Goal: Information Seeking & Learning: Learn about a topic

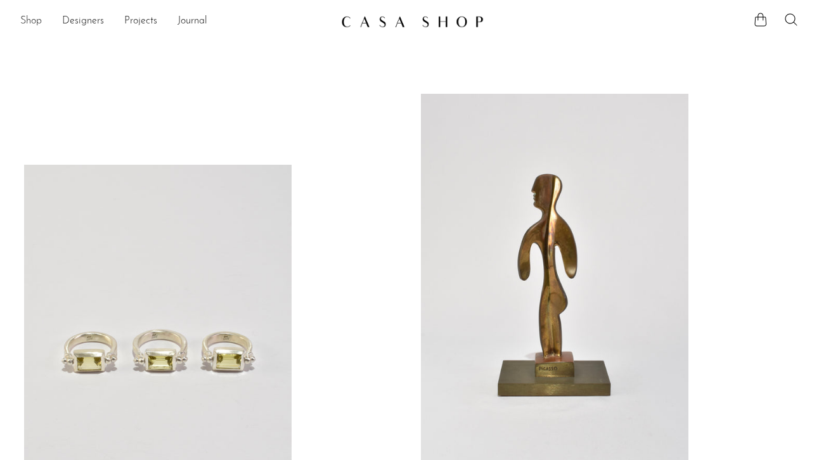
click at [32, 17] on link "Shop" at bounding box center [31, 21] width 22 height 16
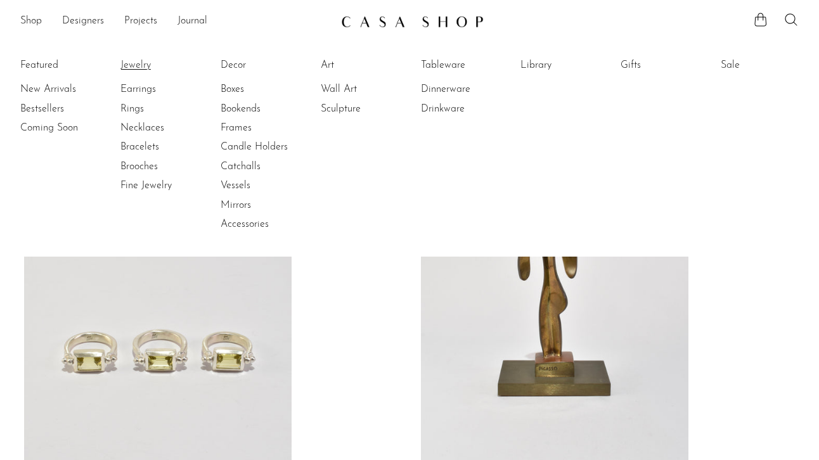
click at [133, 62] on link "Jewelry" at bounding box center [167, 65] width 95 height 14
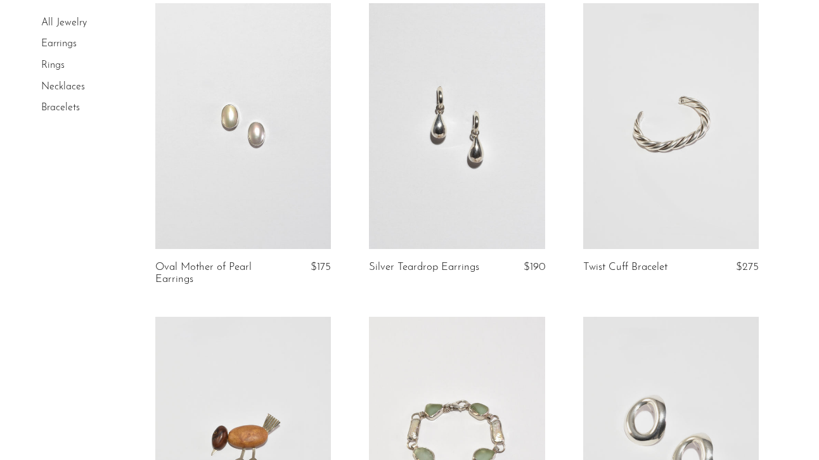
scroll to position [705, 0]
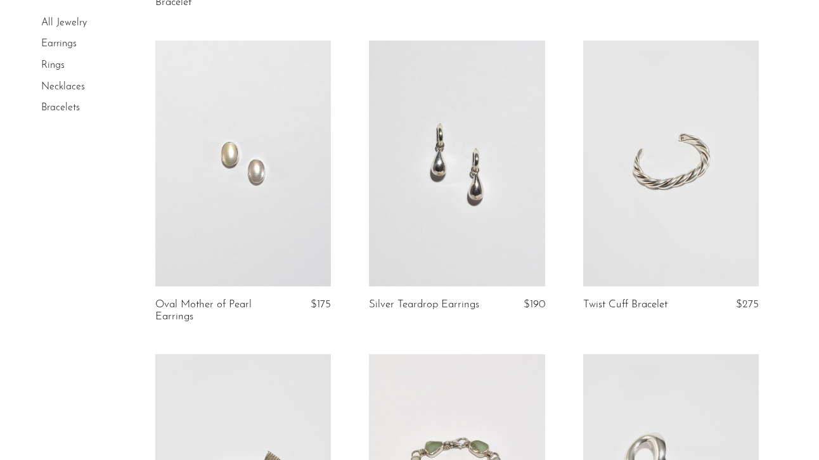
click at [462, 186] on link at bounding box center [457, 164] width 176 height 247
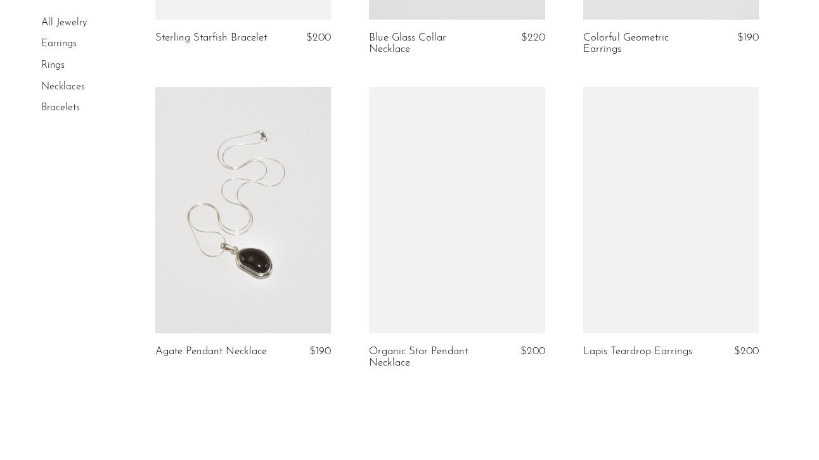
scroll to position [3560, 0]
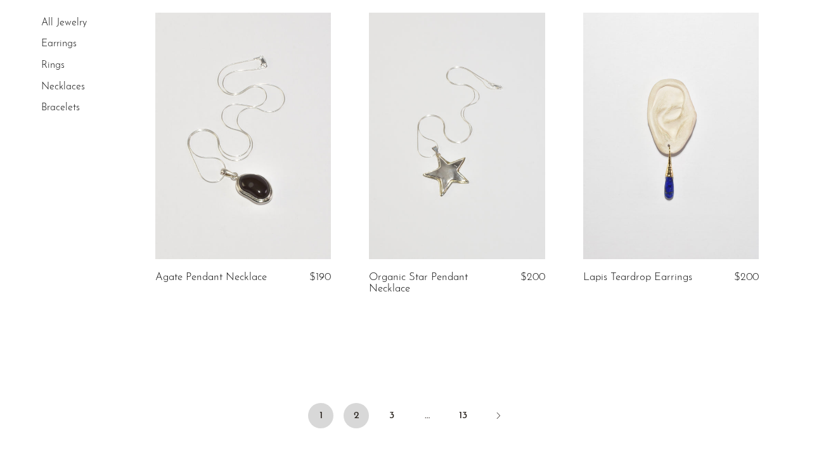
click at [353, 413] on link "2" at bounding box center [356, 415] width 25 height 25
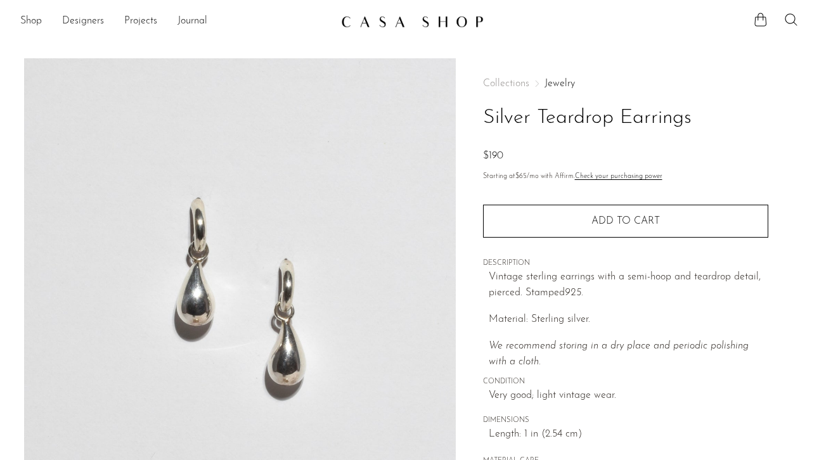
scroll to position [78, 0]
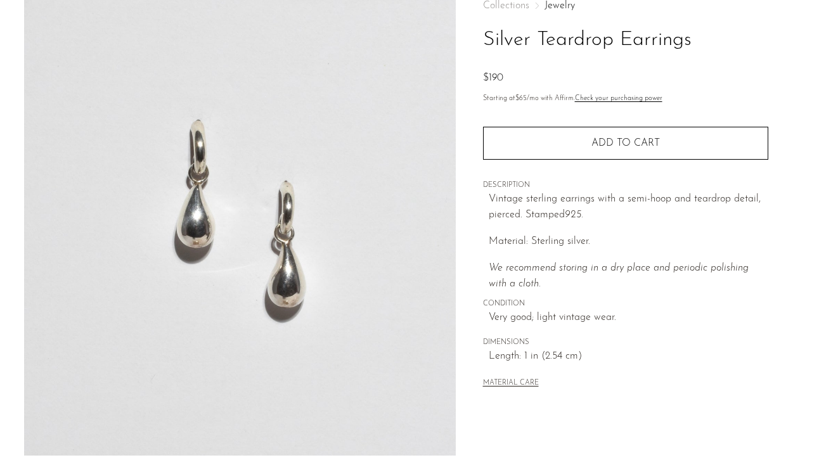
click at [295, 259] on img at bounding box center [240, 218] width 432 height 476
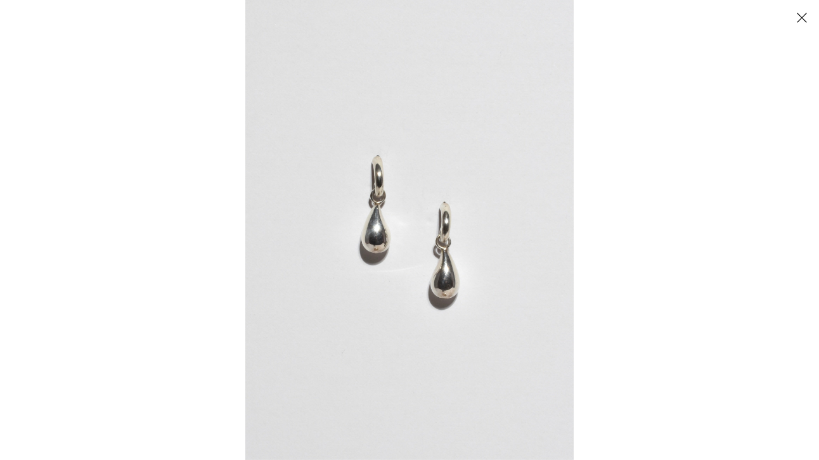
click at [418, 238] on img at bounding box center [409, 230] width 328 height 460
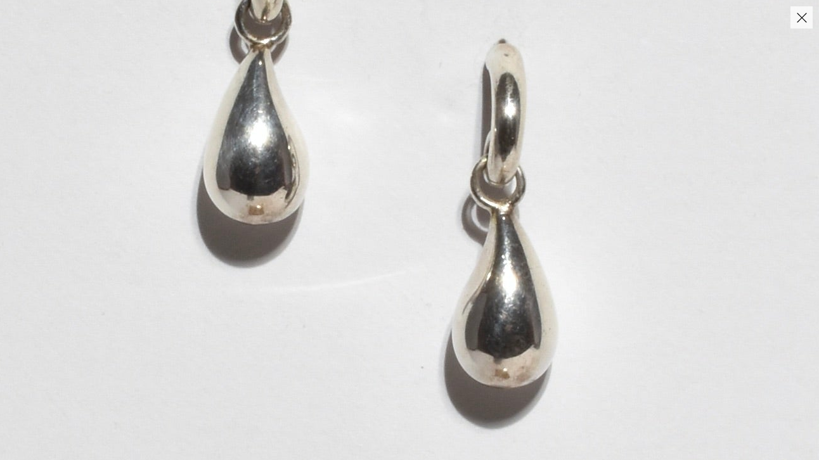
click at [418, 238] on img at bounding box center [376, 141] width 1183 height 1657
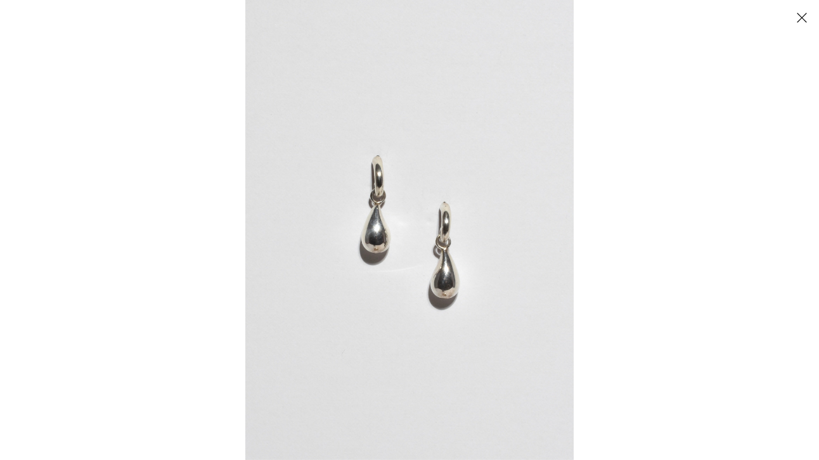
click at [802, 20] on button "Close" at bounding box center [802, 17] width 22 height 22
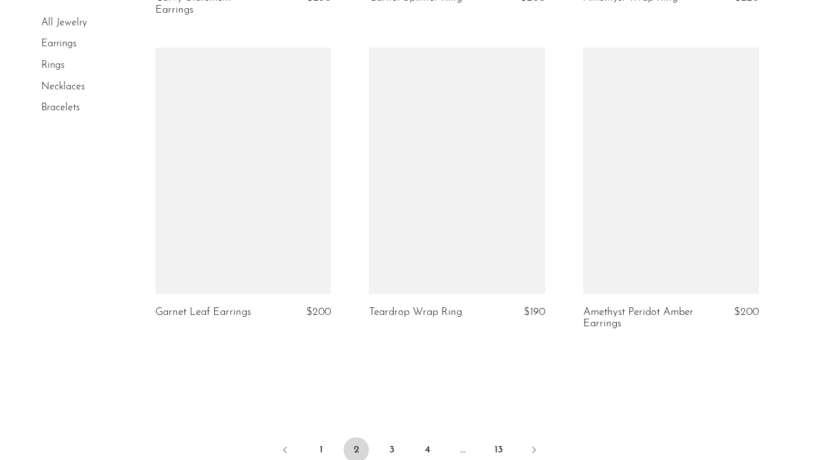
scroll to position [3699, 0]
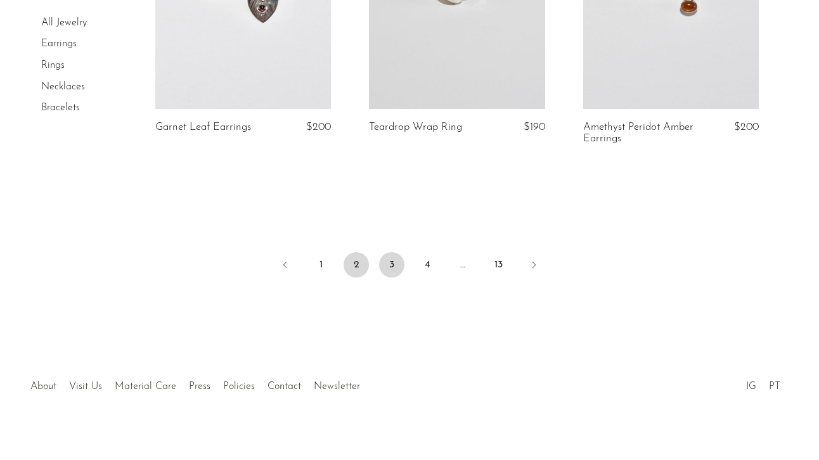
click at [389, 252] on link "3" at bounding box center [391, 264] width 25 height 25
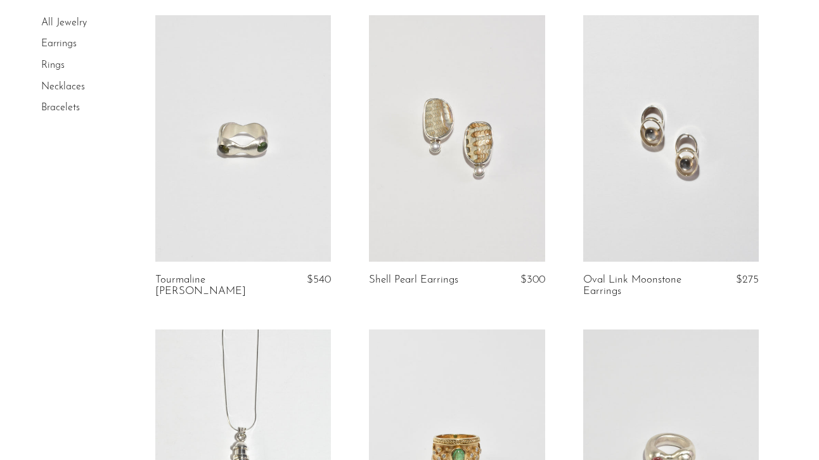
scroll to position [1049, 0]
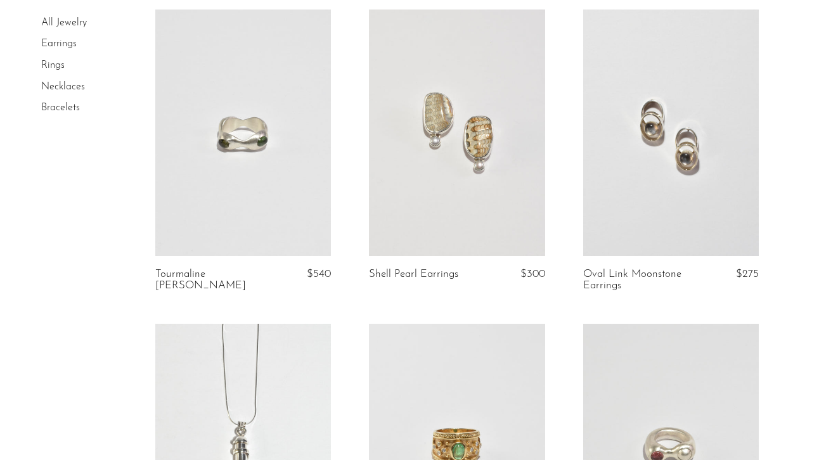
click at [641, 143] on link at bounding box center [671, 133] width 176 height 247
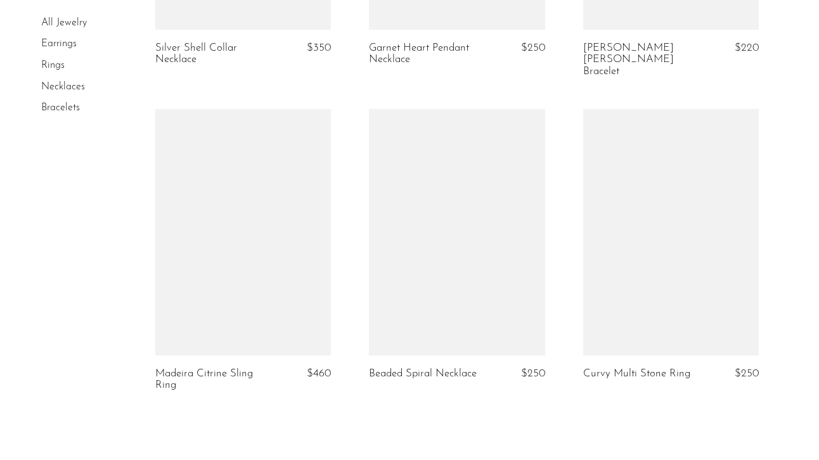
scroll to position [3677, 0]
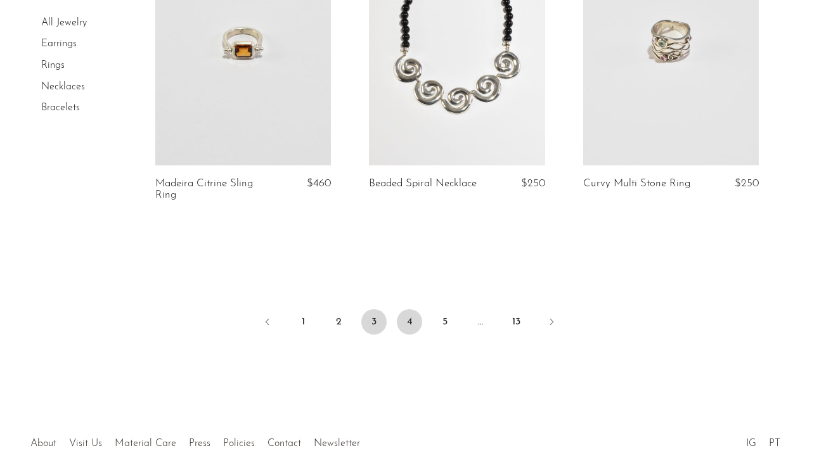
click at [408, 309] on link "4" at bounding box center [409, 321] width 25 height 25
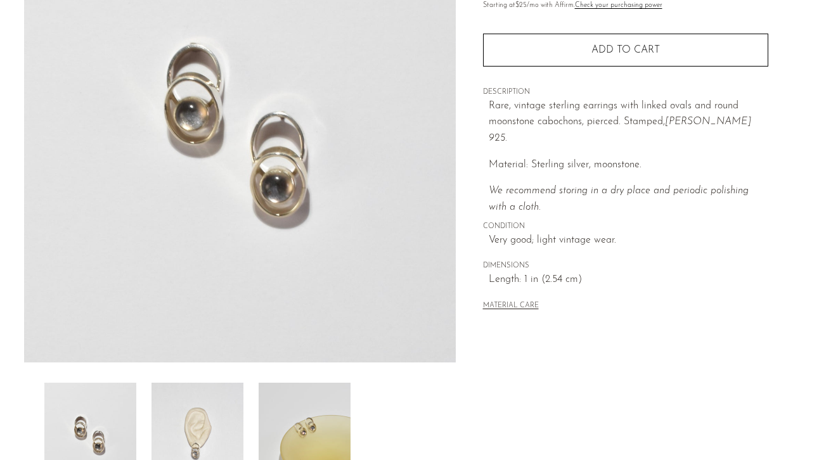
scroll to position [365, 0]
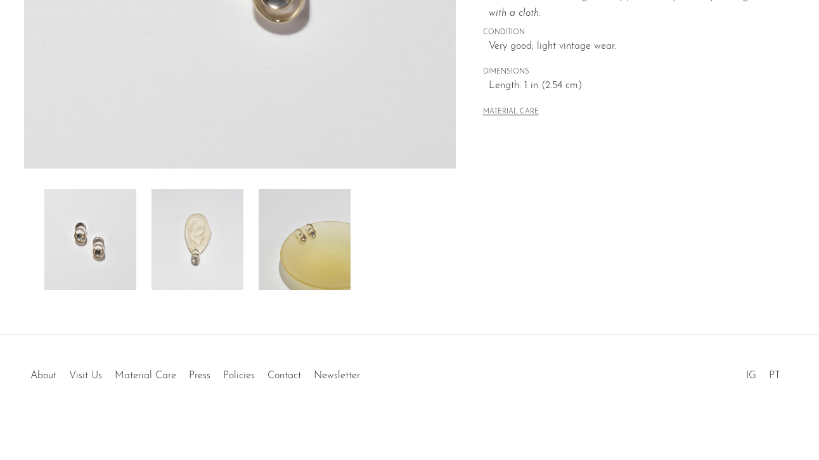
click at [194, 231] on img at bounding box center [198, 239] width 92 height 101
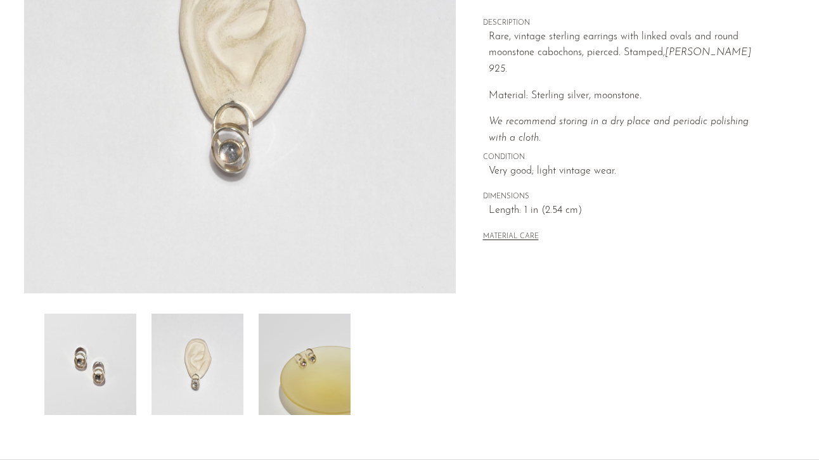
scroll to position [230, 0]
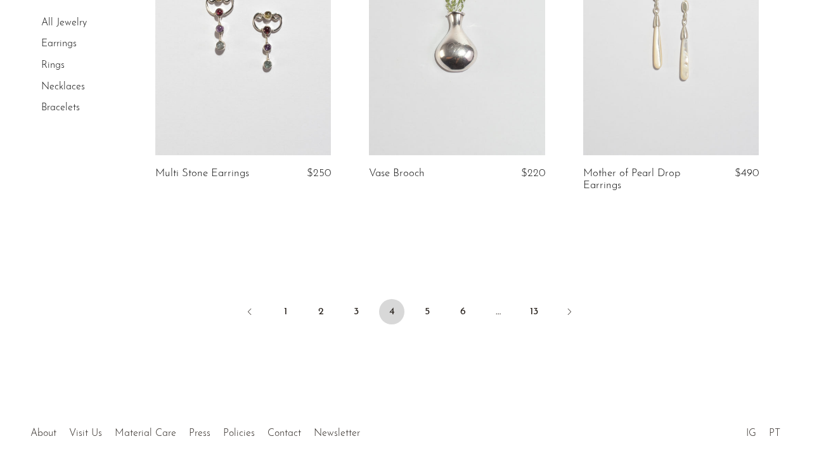
scroll to position [3578, 0]
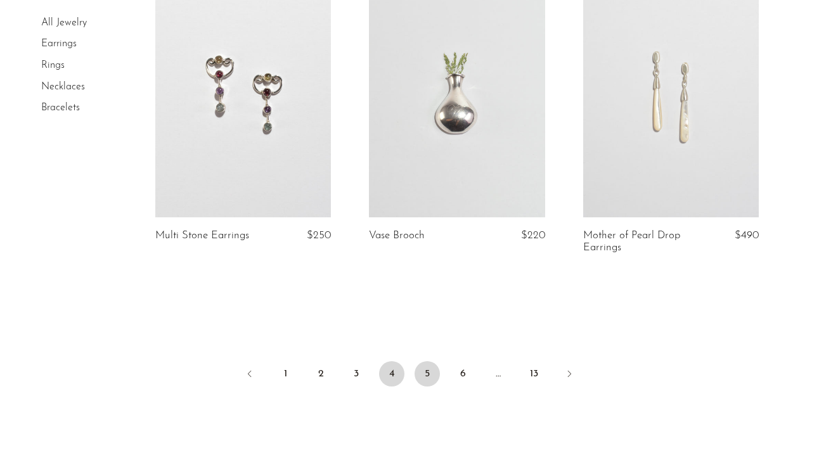
click at [425, 361] on link "5" at bounding box center [427, 373] width 25 height 25
click at [644, 164] on link at bounding box center [671, 94] width 176 height 247
click at [430, 361] on link "5" at bounding box center [427, 373] width 25 height 25
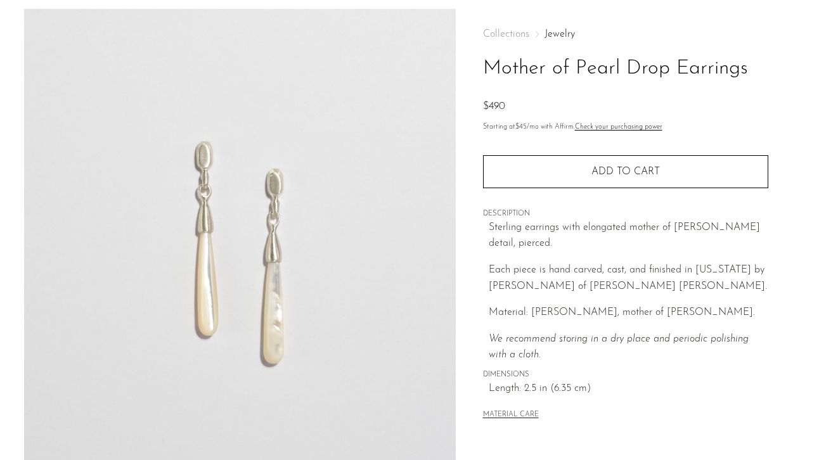
scroll to position [61, 0]
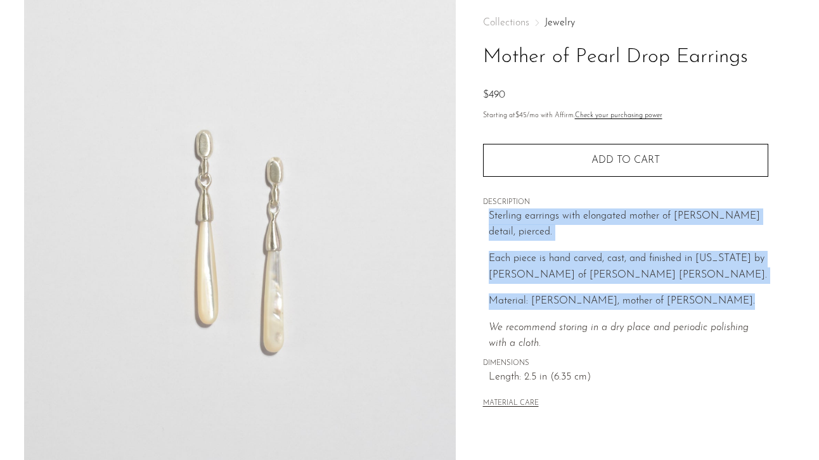
drag, startPoint x: 486, startPoint y: 218, endPoint x: 584, endPoint y: 302, distance: 129.4
click at [584, 302] on div "Collections Jewelry Mother of Pearl Drop Earrings $490 Starting at $45 /mo with…" at bounding box center [625, 214] width 285 height 434
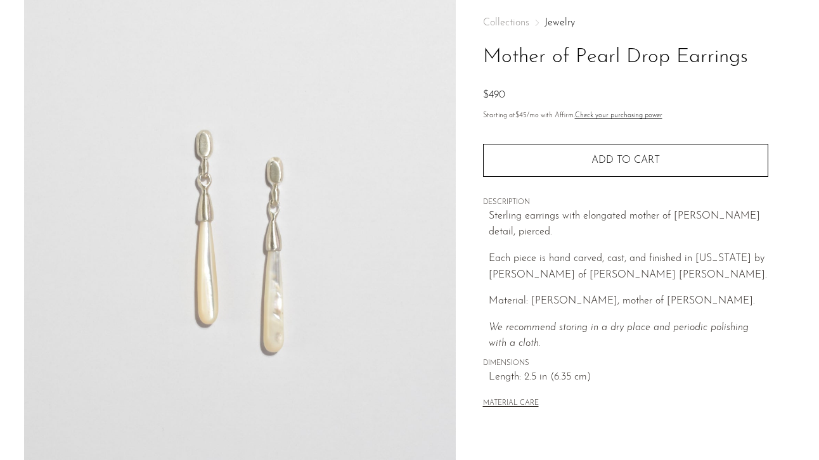
click at [586, 323] on icon "We recommend storing in a dry place and periodic polishing with a cloth." at bounding box center [619, 336] width 260 height 27
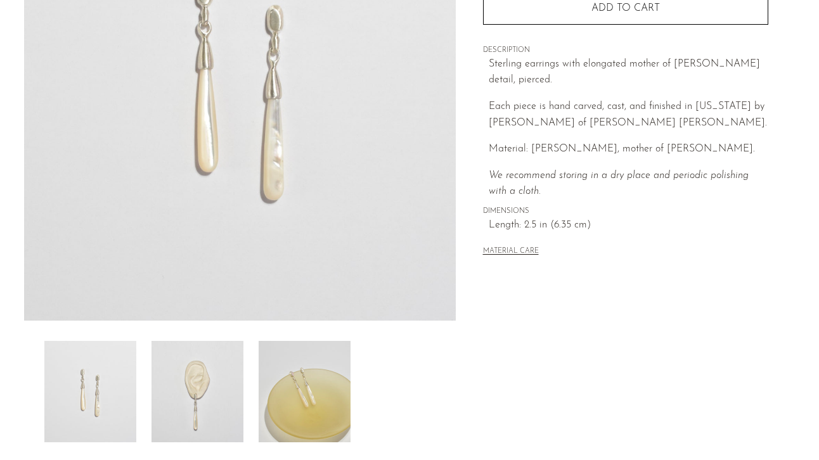
scroll to position [216, 0]
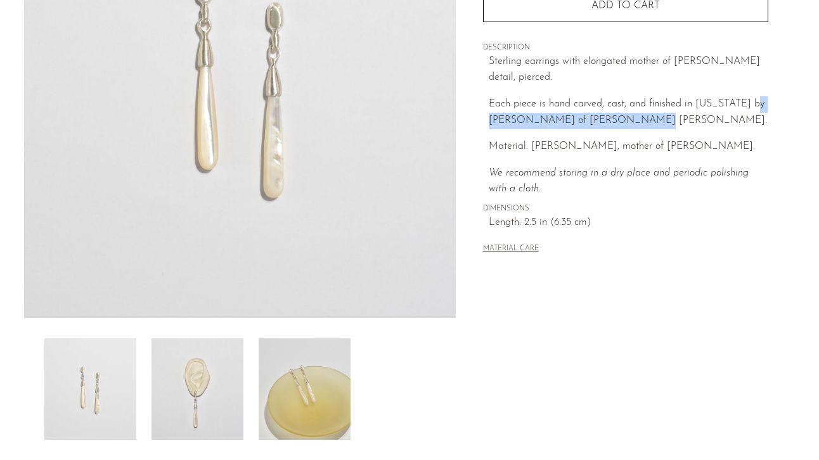
drag, startPoint x: 488, startPoint y: 105, endPoint x: 643, endPoint y: 105, distance: 155.4
click at [643, 105] on div "Collections Jewelry Mother of Pearl Drop Earrings $490 Starting at $45 /mo with…" at bounding box center [625, 60] width 285 height 434
click at [571, 168] on icon "We recommend storing in a dry place and periodic polishing with a cloth." at bounding box center [619, 181] width 260 height 27
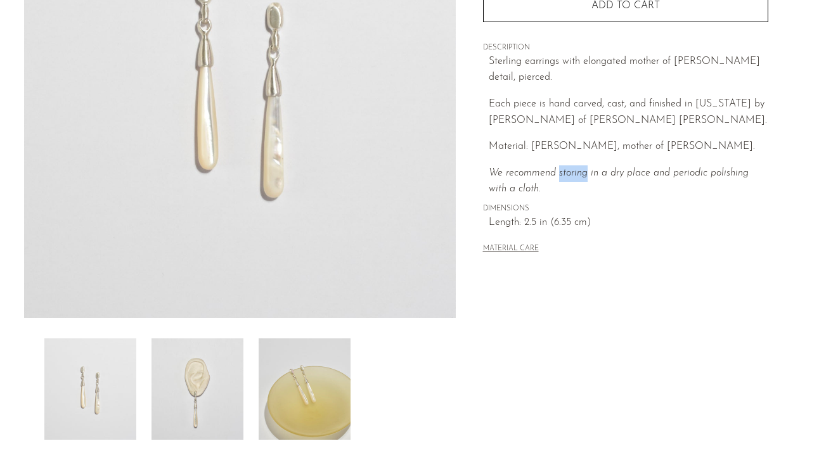
click at [571, 168] on icon "We recommend storing in a dry place and periodic polishing with a cloth." at bounding box center [619, 181] width 260 height 27
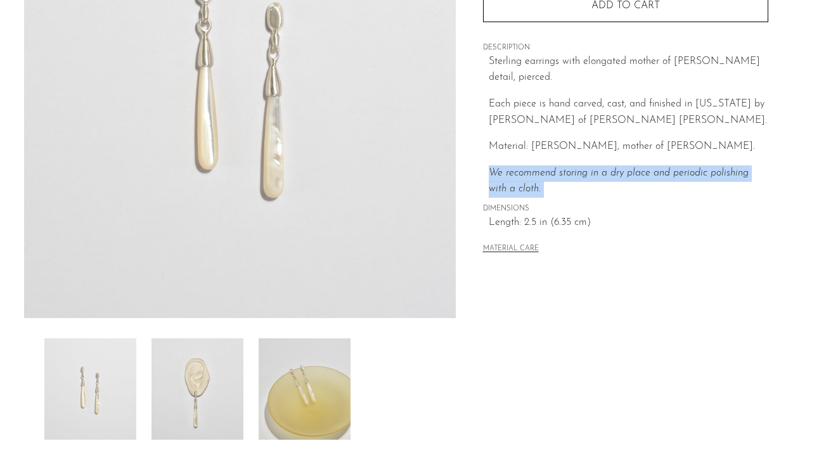
click at [571, 168] on icon "We recommend storing in a dry place and periodic polishing with a cloth." at bounding box center [619, 181] width 260 height 27
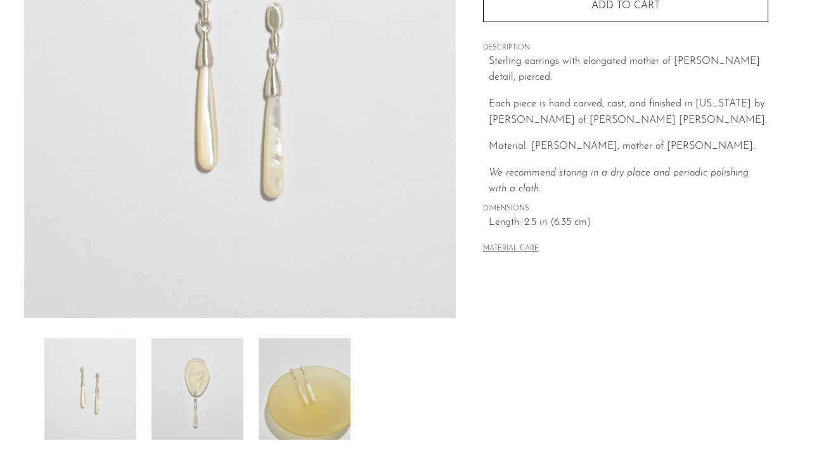
click at [571, 185] on div "Collections Jewelry Mother of Pearl Drop Earrings $490 Starting at $45 /mo with…" at bounding box center [625, 60] width 285 height 434
click at [204, 391] on img at bounding box center [198, 389] width 92 height 101
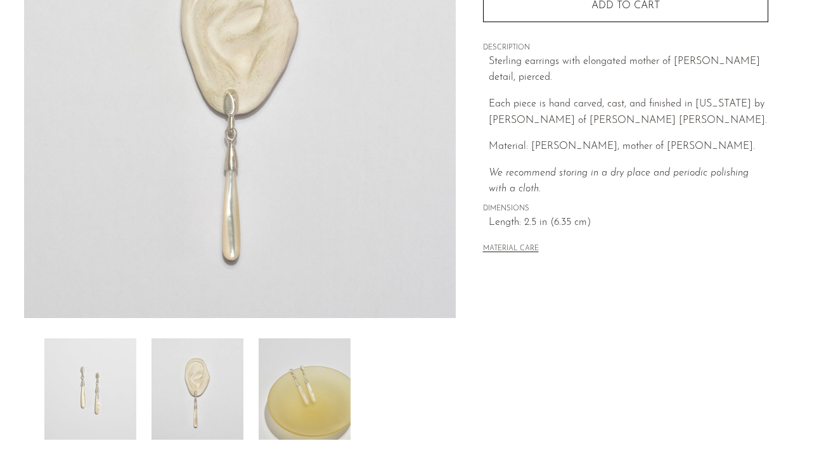
click at [293, 382] on img at bounding box center [305, 389] width 92 height 101
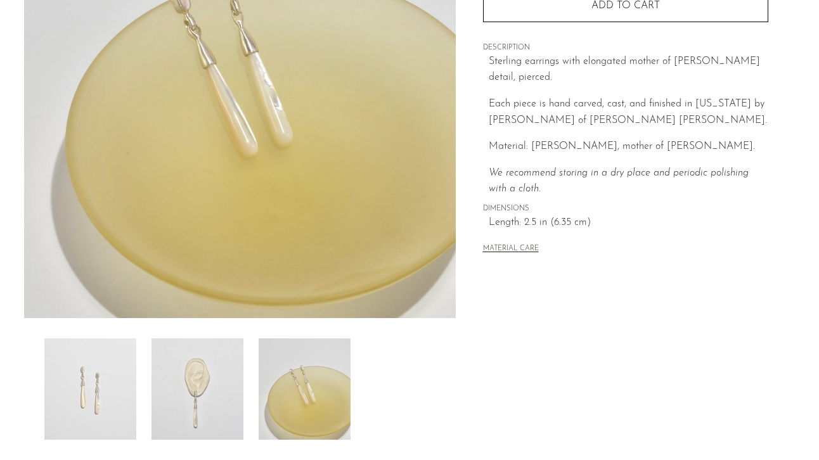
click at [212, 383] on img at bounding box center [198, 389] width 92 height 101
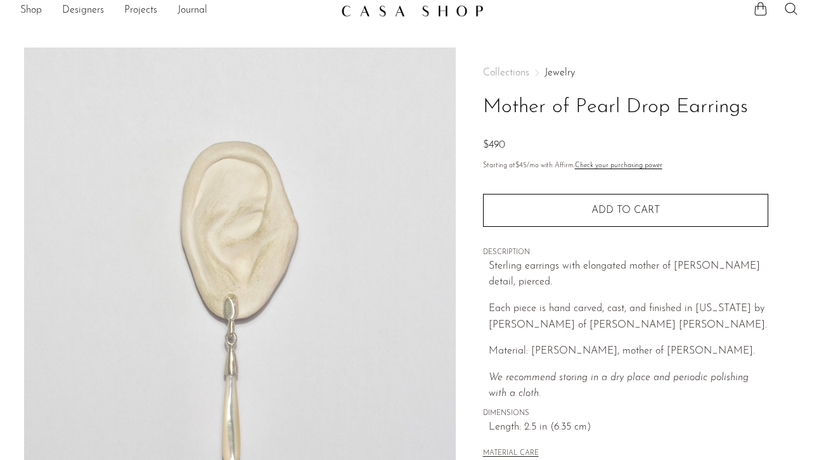
scroll to position [0, 0]
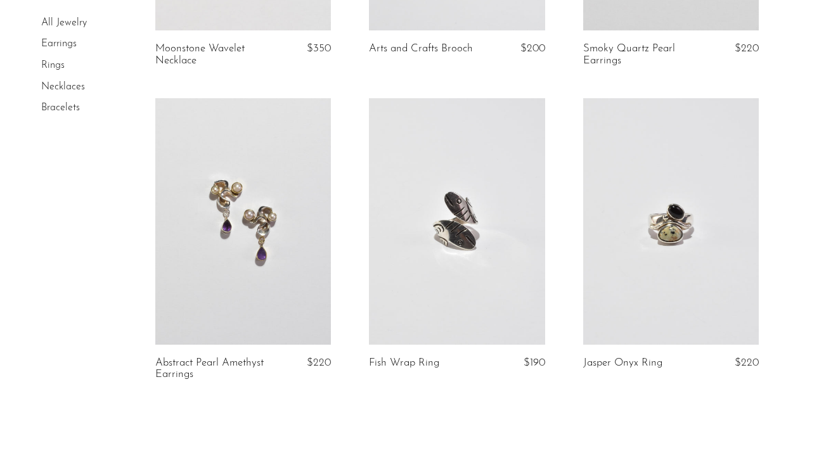
scroll to position [3687, 0]
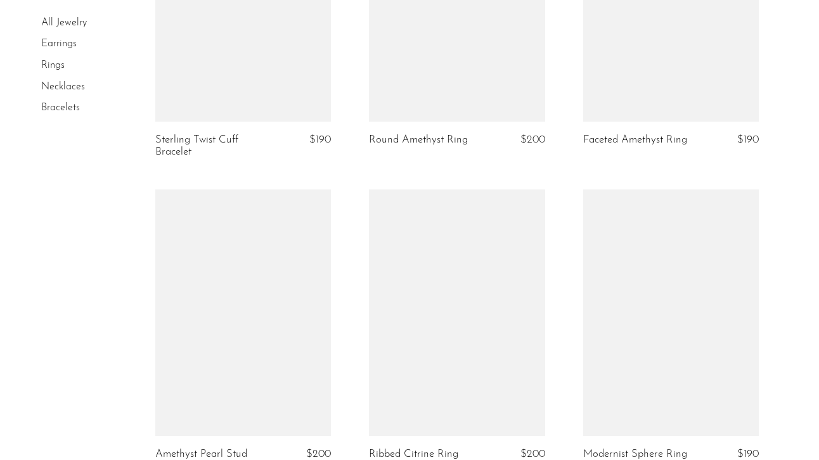
scroll to position [3687, 0]
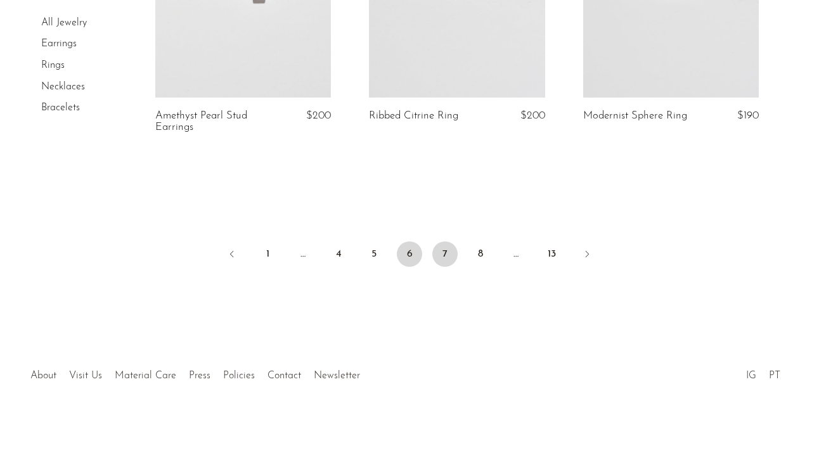
click at [439, 253] on link "7" at bounding box center [444, 254] width 25 height 25
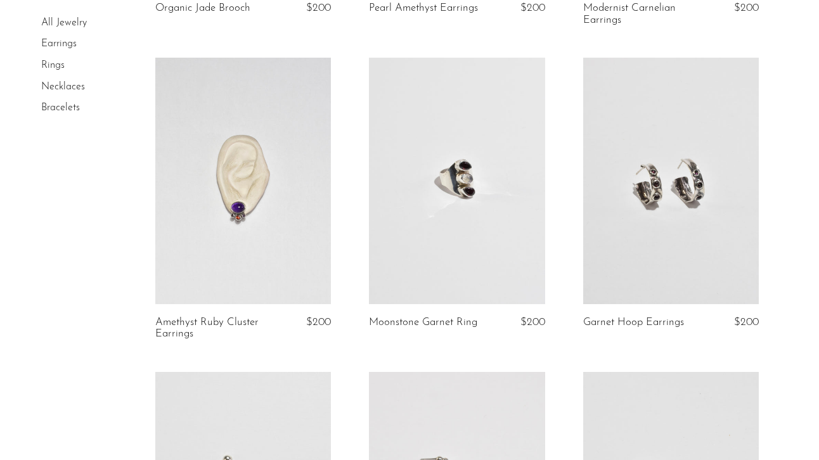
scroll to position [376, 0]
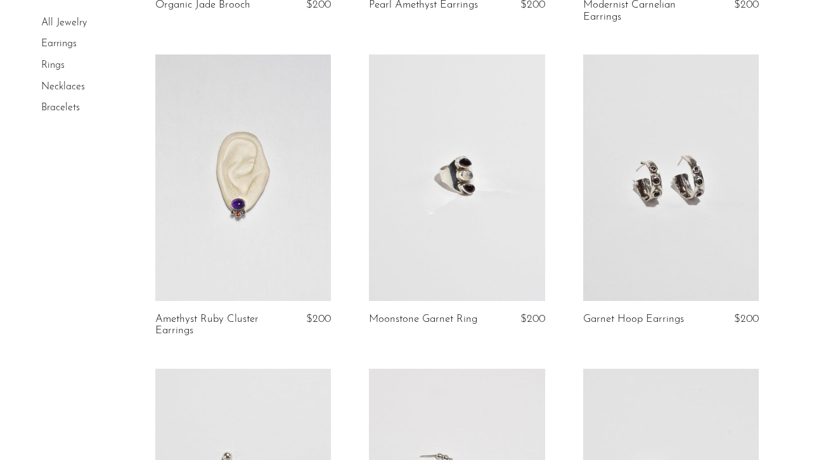
click at [453, 202] on link at bounding box center [457, 178] width 176 height 247
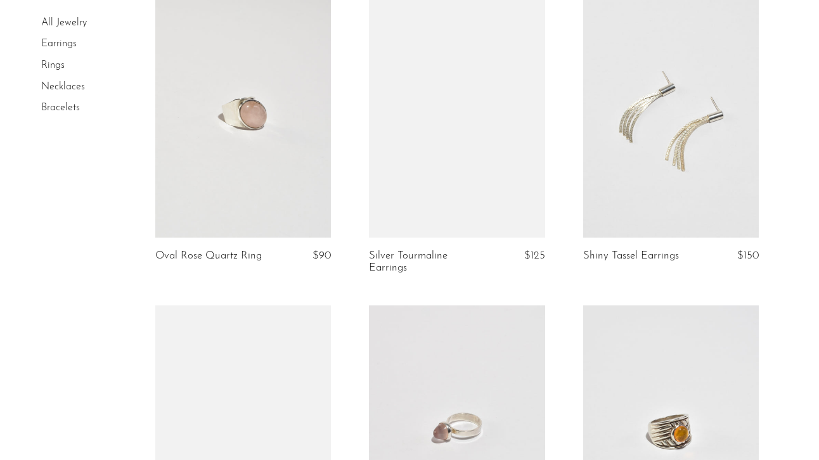
scroll to position [3285, 0]
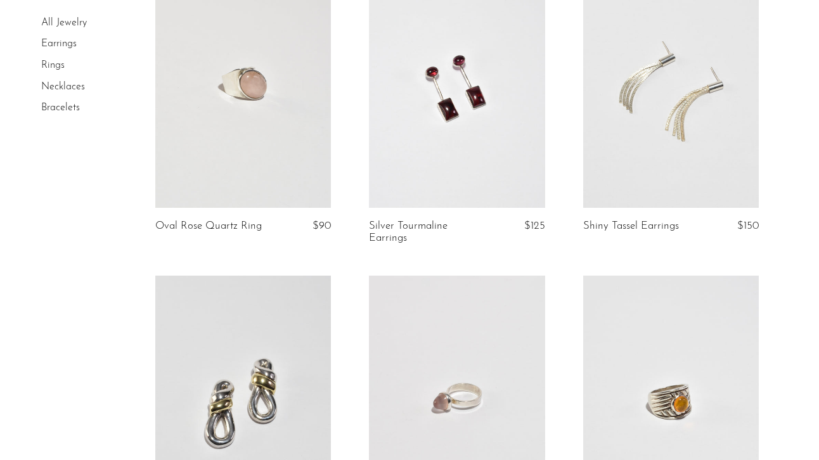
click at [636, 143] on link at bounding box center [671, 84] width 176 height 247
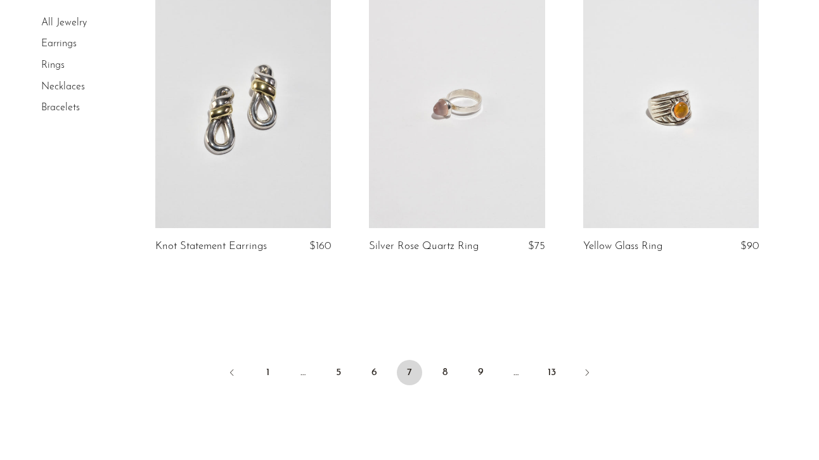
scroll to position [3628, 0]
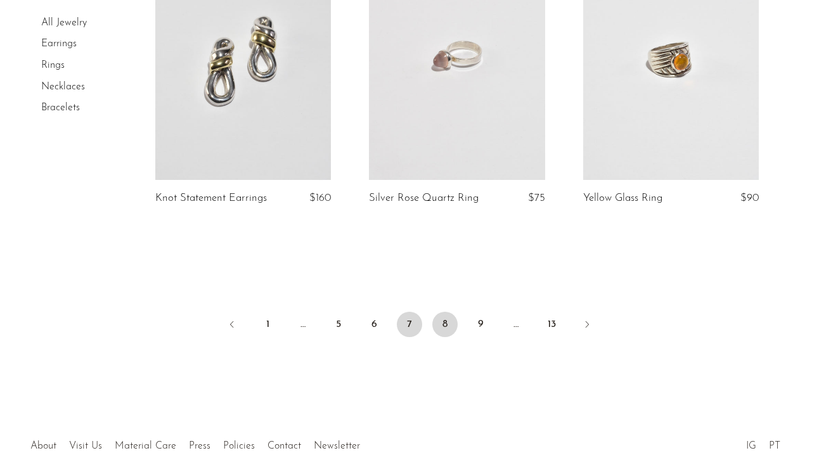
click at [445, 325] on link "8" at bounding box center [444, 324] width 25 height 25
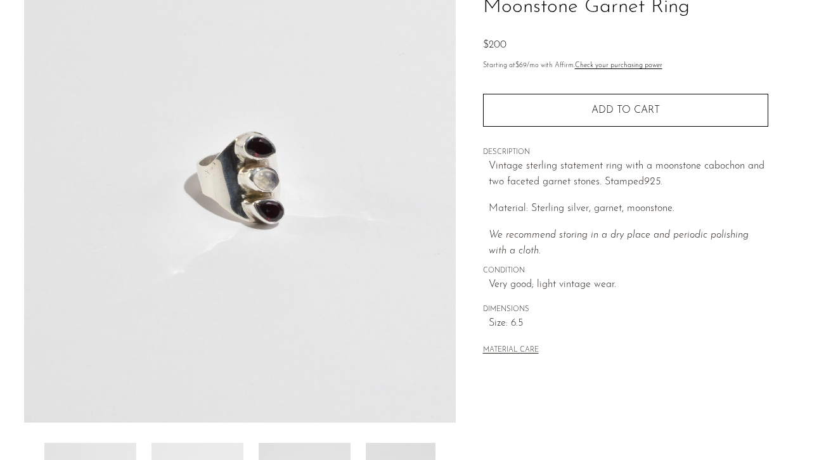
scroll to position [283, 0]
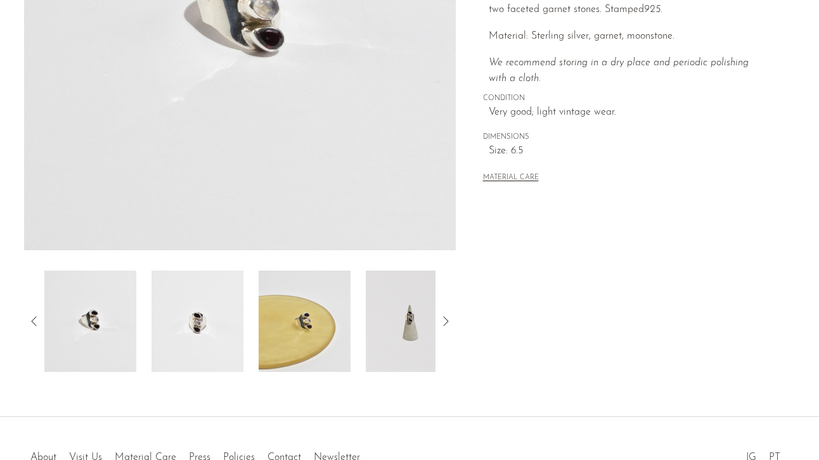
click at [231, 332] on img at bounding box center [198, 321] width 92 height 101
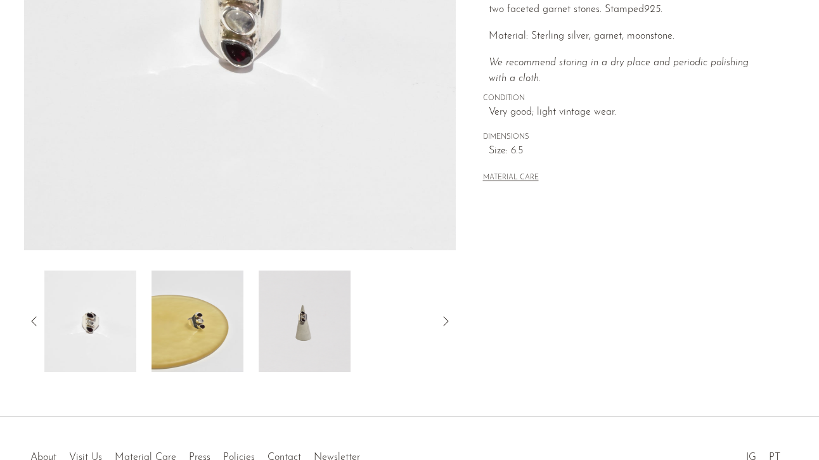
scroll to position [120, 0]
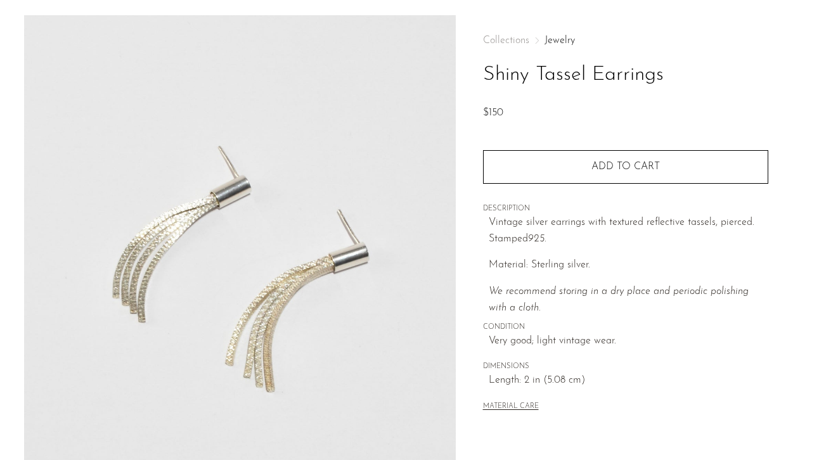
scroll to position [139, 0]
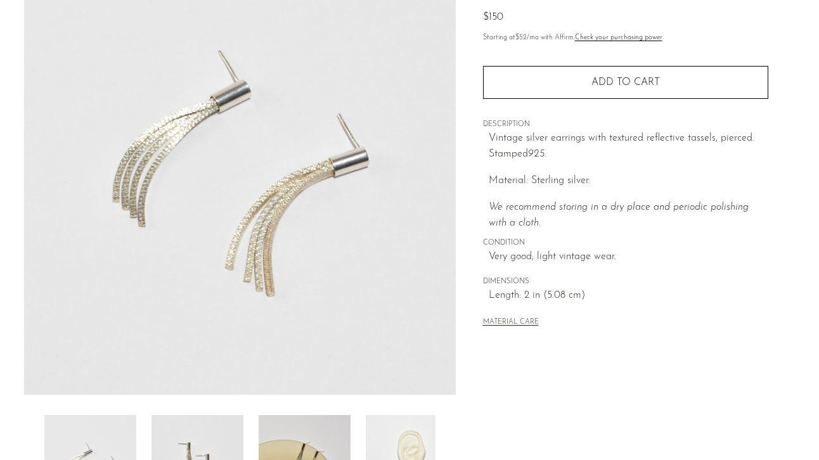
click at [219, 429] on img at bounding box center [198, 465] width 92 height 101
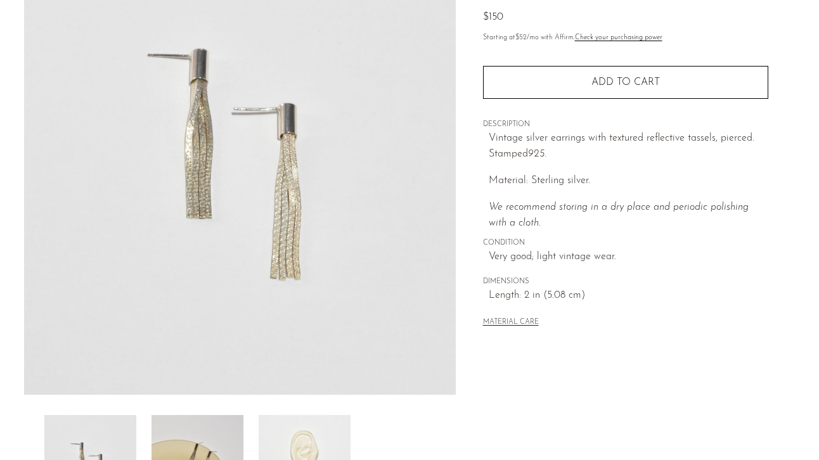
click at [248, 420] on div at bounding box center [239, 465] width 391 height 101
click at [284, 430] on img at bounding box center [305, 465] width 92 height 101
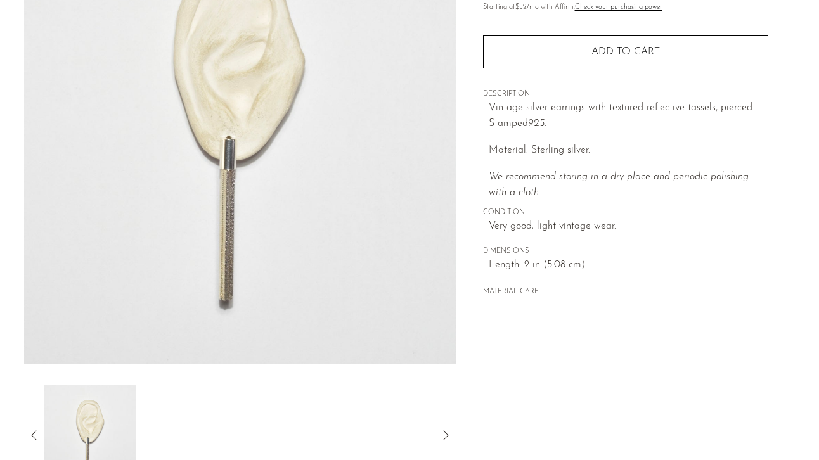
scroll to position [218, 0]
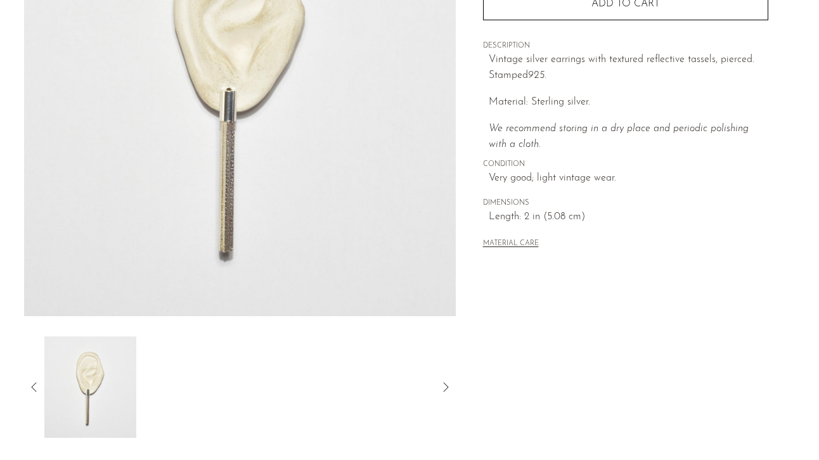
click at [32, 386] on icon at bounding box center [33, 387] width 5 height 10
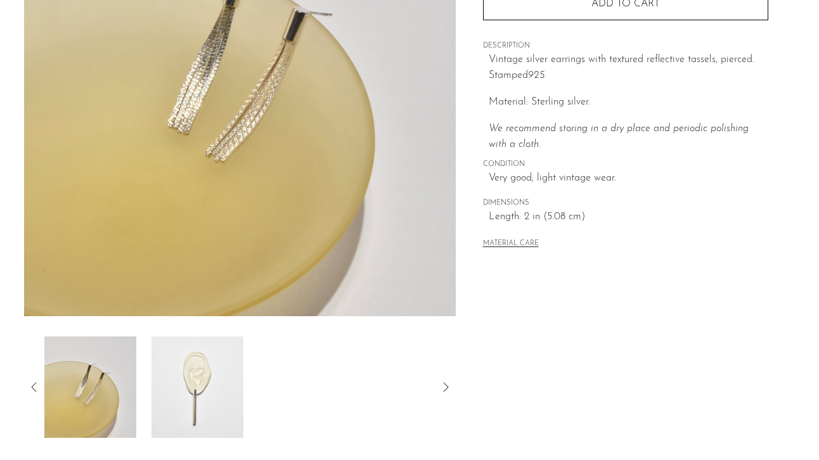
click at [205, 352] on img at bounding box center [198, 387] width 92 height 101
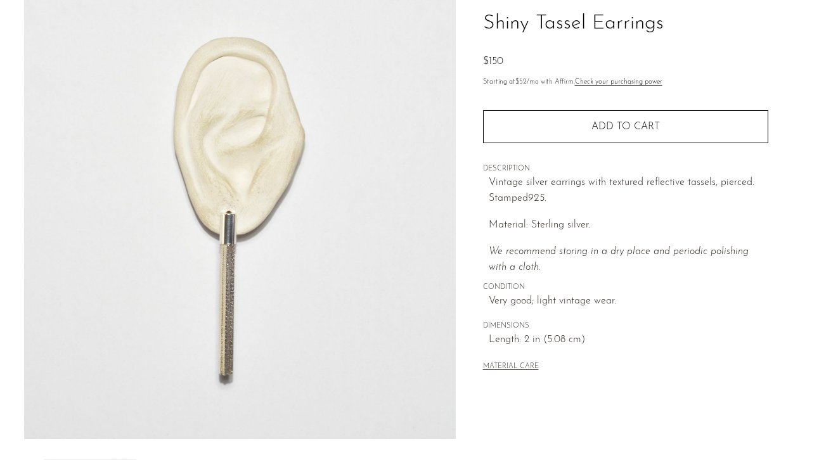
scroll to position [337, 0]
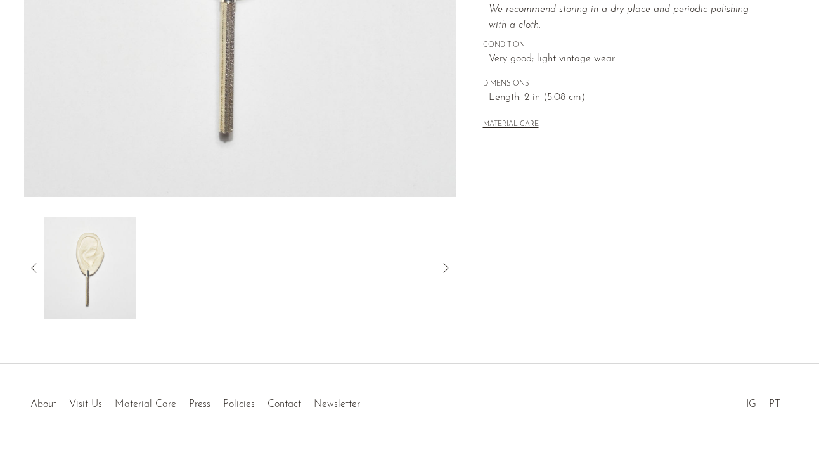
click at [27, 267] on icon at bounding box center [34, 268] width 15 height 15
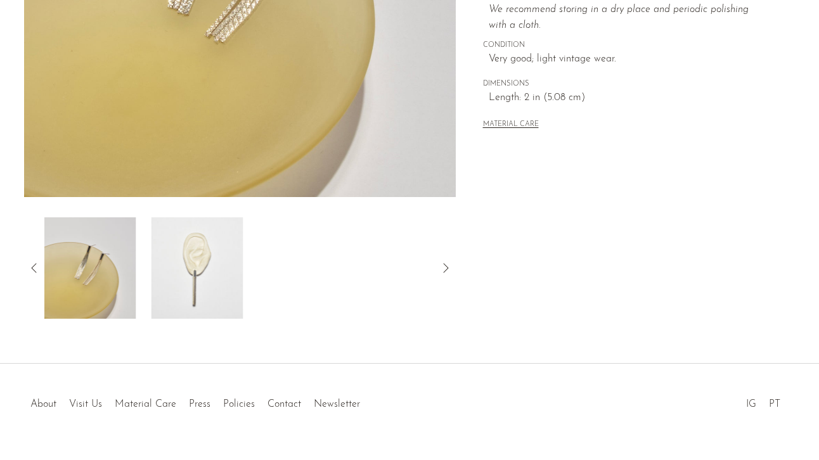
click at [96, 270] on img at bounding box center [90, 268] width 92 height 101
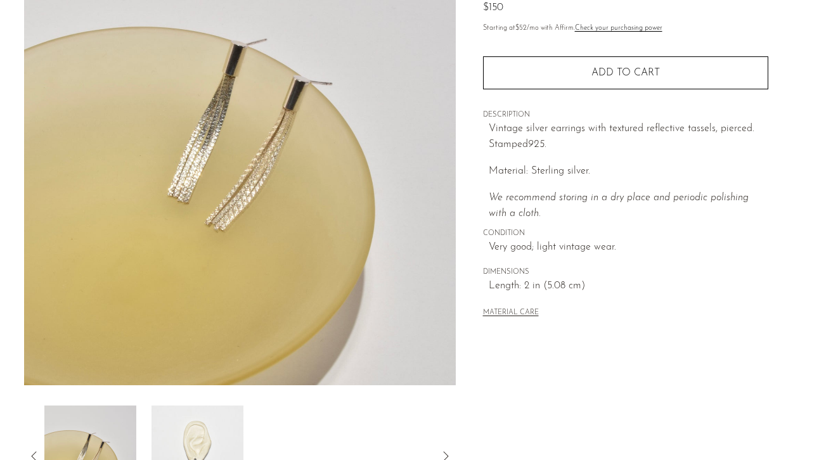
scroll to position [223, 0]
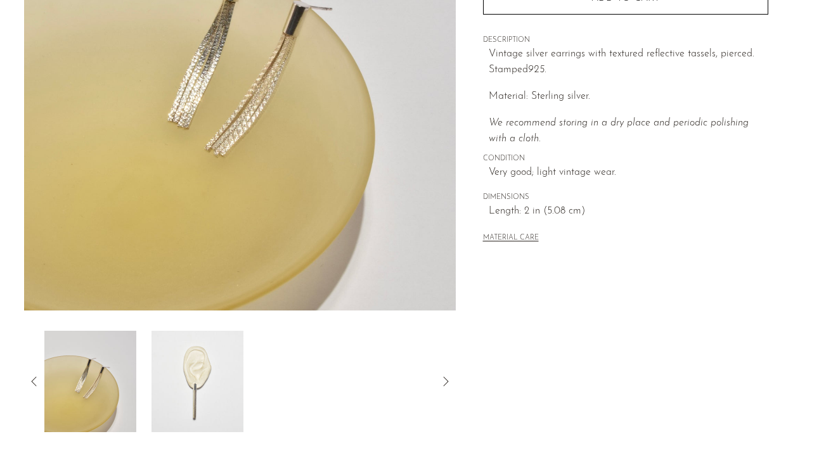
click at [33, 384] on icon at bounding box center [34, 381] width 15 height 15
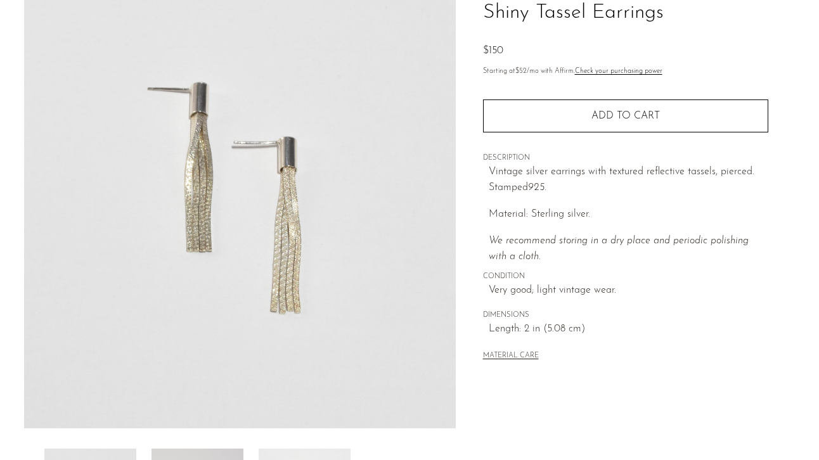
scroll to position [226, 0]
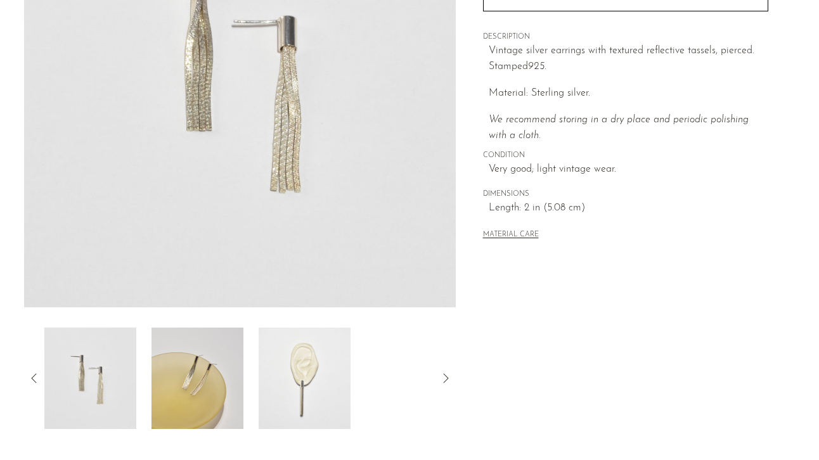
click at [205, 364] on img at bounding box center [198, 378] width 92 height 101
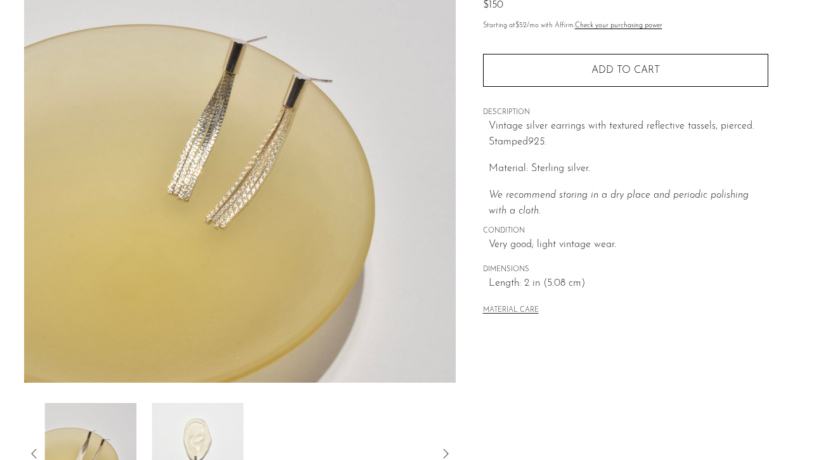
scroll to position [42, 0]
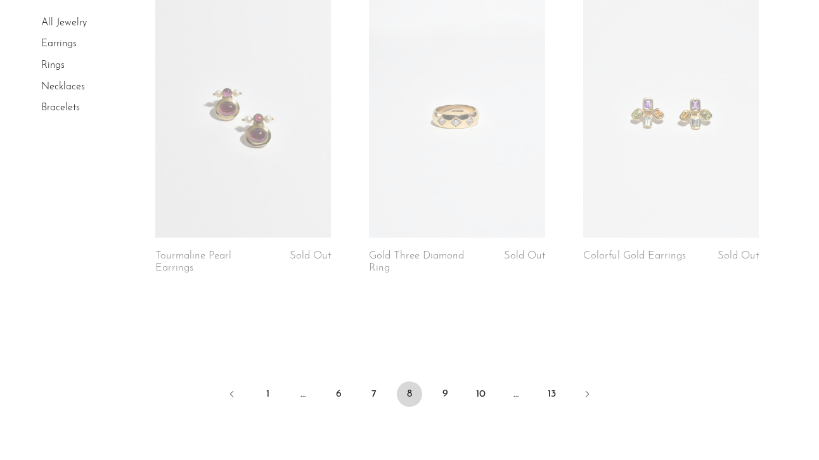
scroll to position [3675, 0]
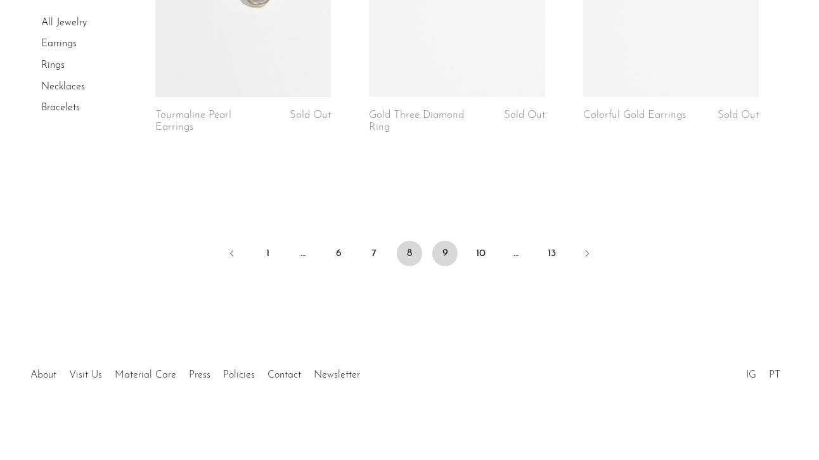
click at [444, 254] on link "9" at bounding box center [444, 253] width 25 height 25
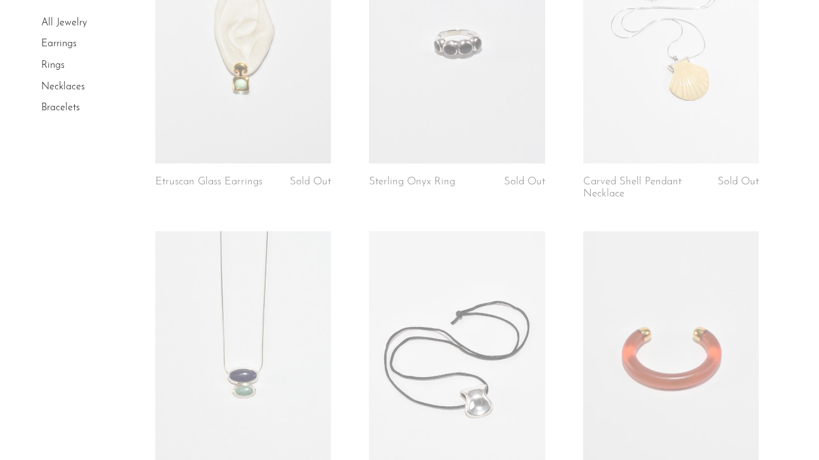
scroll to position [3594, 0]
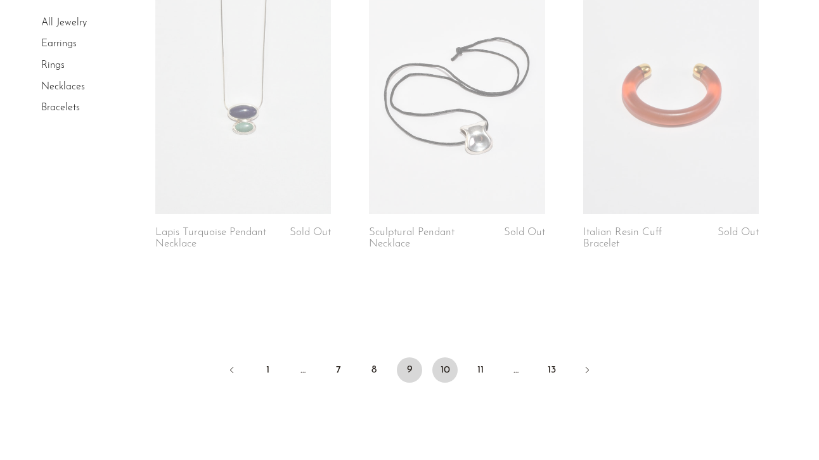
click at [446, 358] on link "10" at bounding box center [444, 370] width 25 height 25
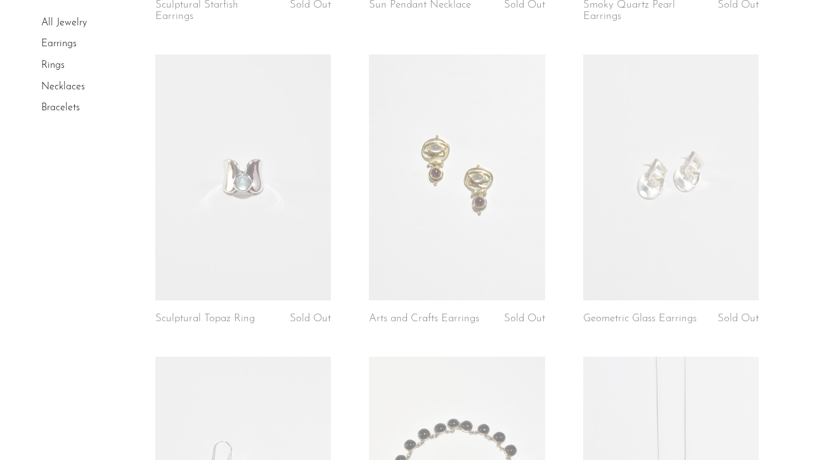
scroll to position [736, 0]
